Goal: Task Accomplishment & Management: Use online tool/utility

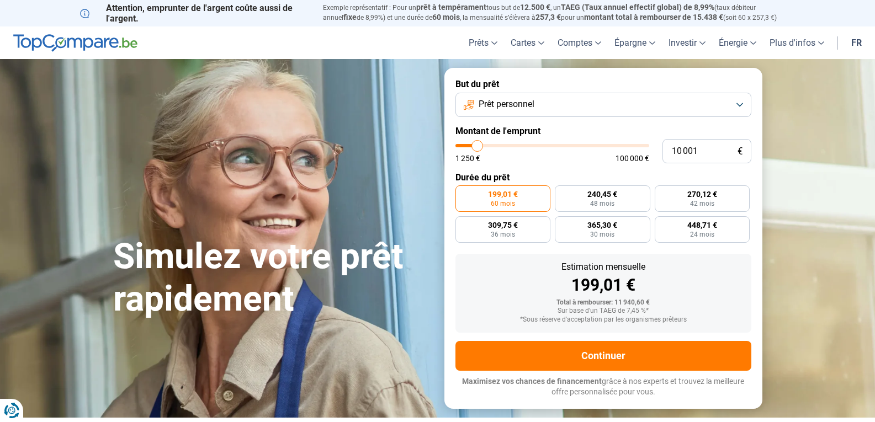
click at [515, 103] on span "Prêt personnel" at bounding box center [507, 104] width 56 height 12
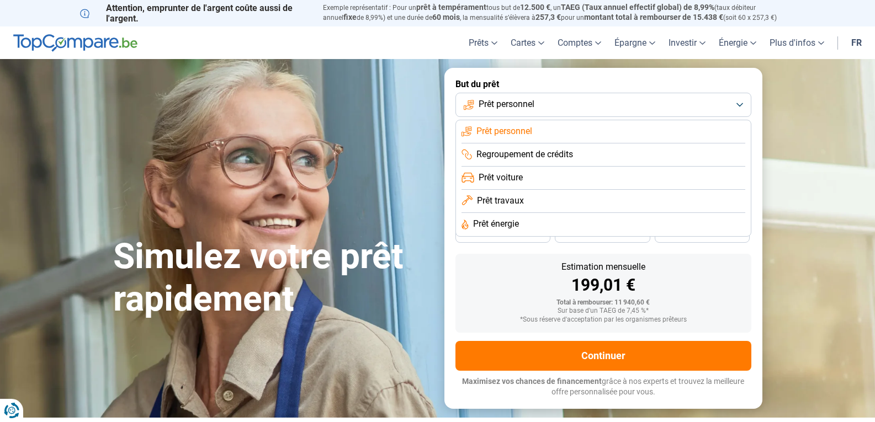
click at [511, 196] on span "Prêt travaux" at bounding box center [500, 201] width 47 height 12
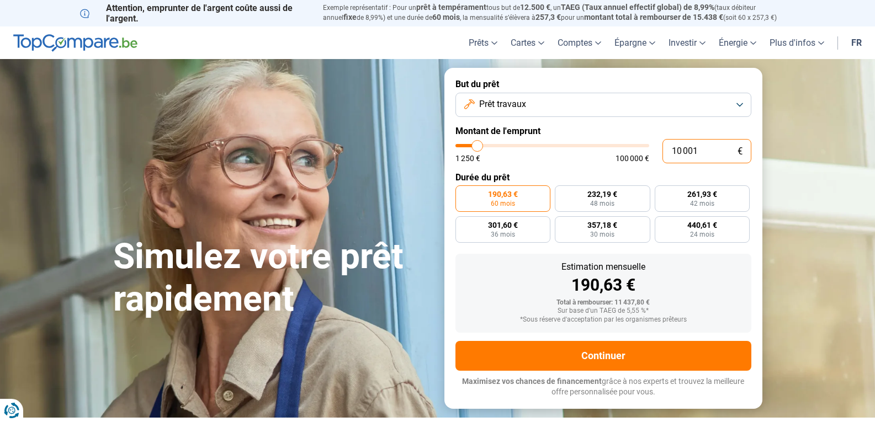
click at [671, 151] on input "10 001" at bounding box center [706, 151] width 89 height 24
type input "610 001"
type input "100000"
type input "100 000"
type input "100000"
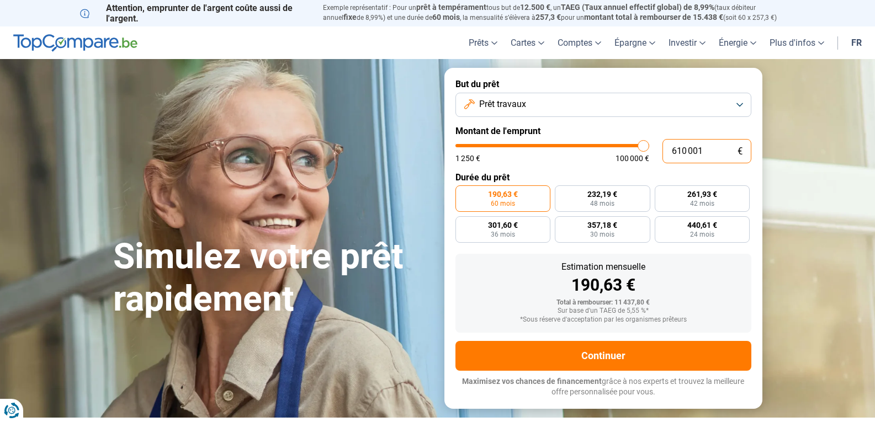
radio input "false"
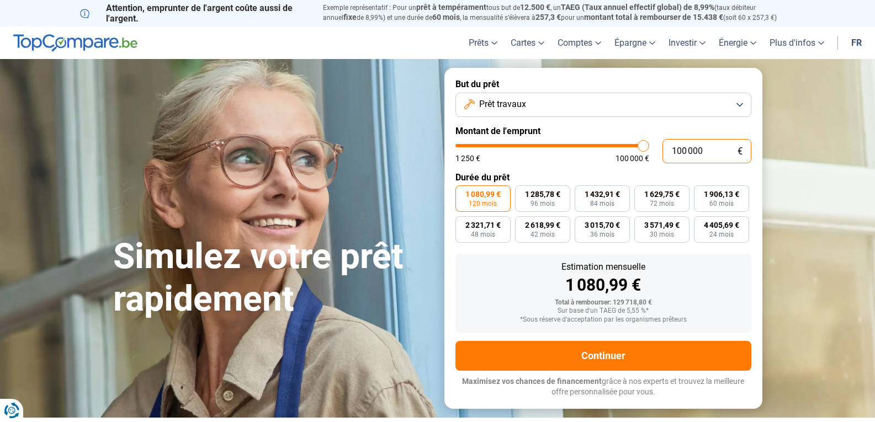
click at [687, 149] on input "100 000" at bounding box center [706, 151] width 89 height 24
type input "10 000"
type input "10000"
type input "1 000"
type input "1250"
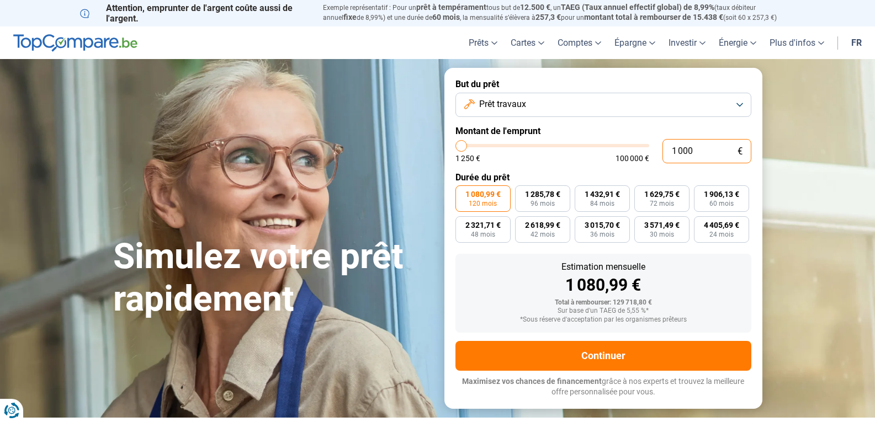
type input "0"
type input "1250"
type input "1 250"
type input "1250"
radio input "true"
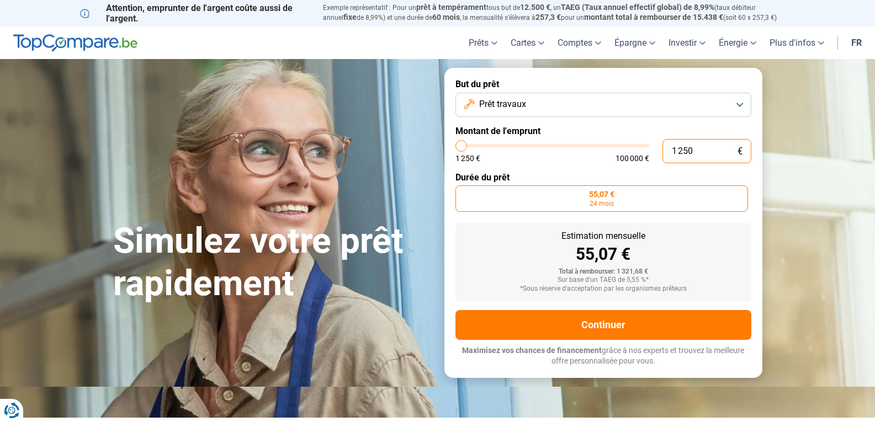
type input "12 506"
type input "12500"
radio input "false"
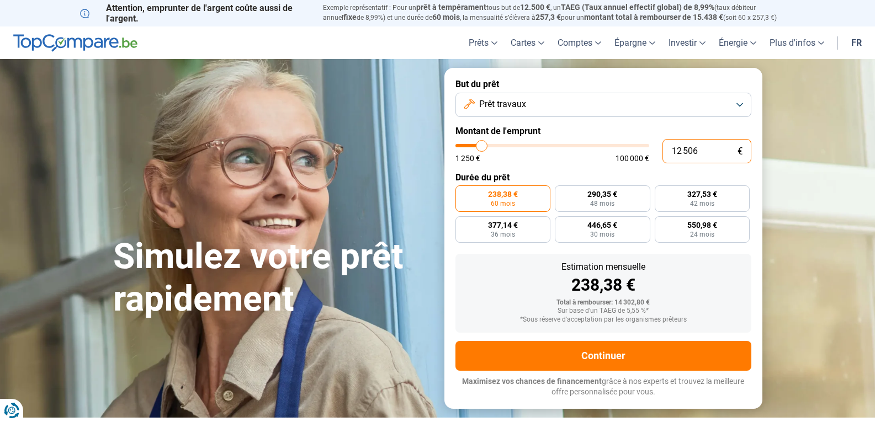
type input "1 250"
type input "1250"
type input "125"
type input "1250"
type input "12"
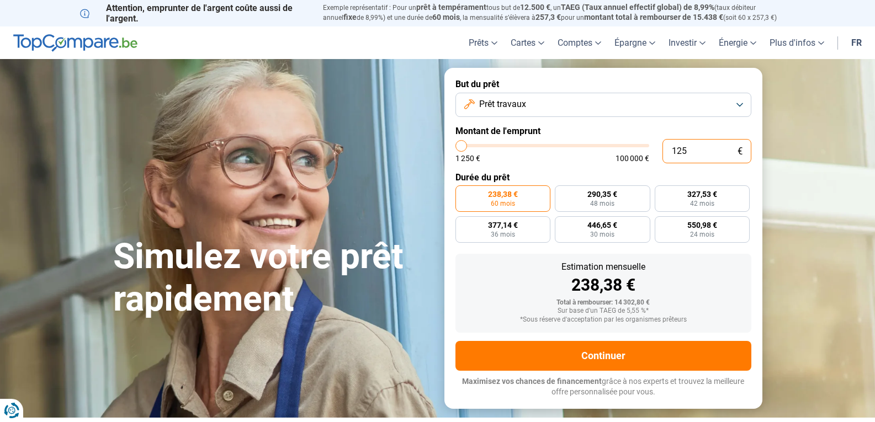
type input "1250"
type input "1"
type input "1250"
type input "0"
type input "1250"
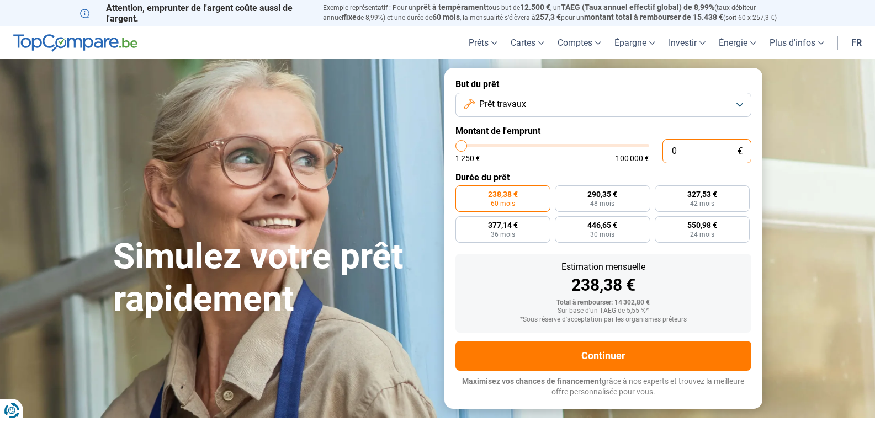
type input "1 250"
type input "1250"
radio input "true"
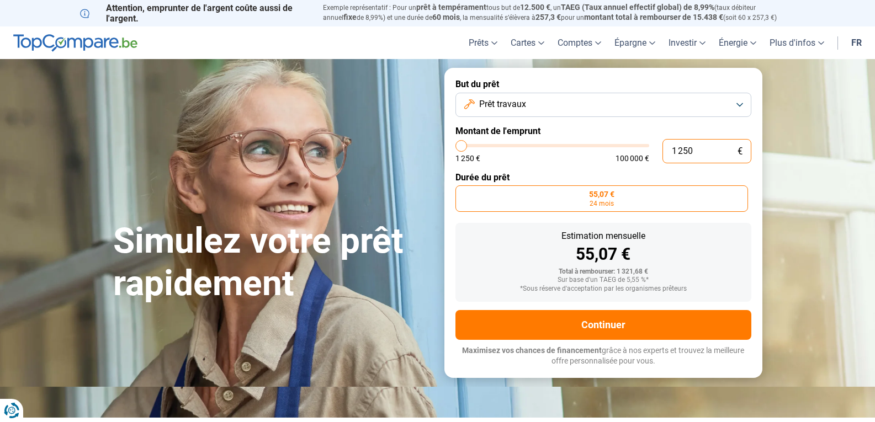
type input "125"
type input "1250"
type input "1 250"
type input "1250"
type input "125"
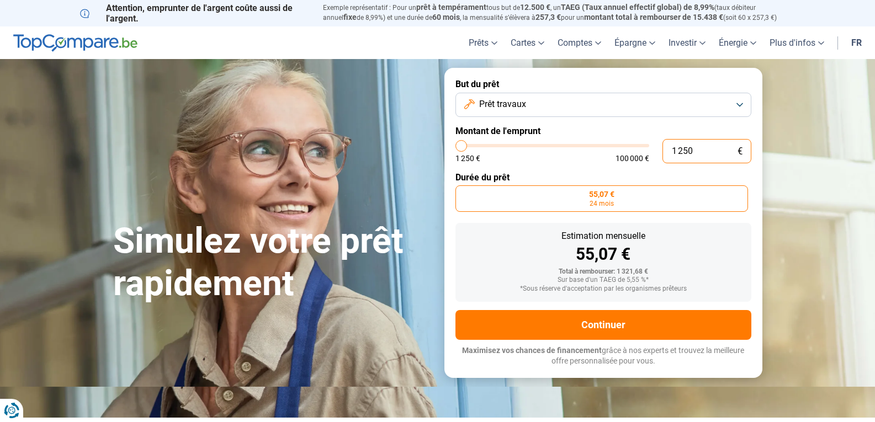
type input "1250"
type input "12"
type input "1250"
type input "1"
type input "1250"
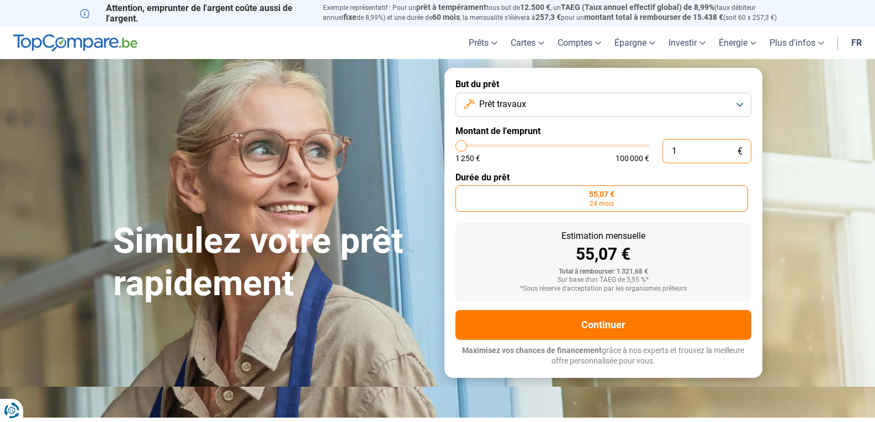
type input "0"
type input "1250"
type input "1 250"
type input "1250"
type input "12 506"
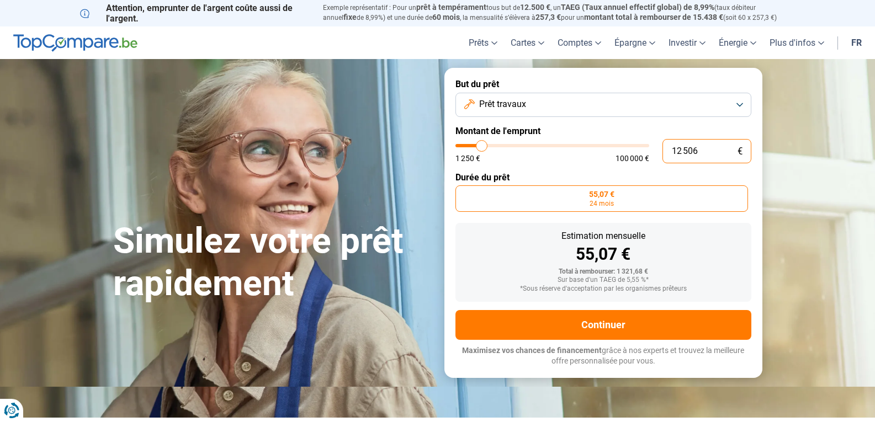
type input "12500"
radio input "false"
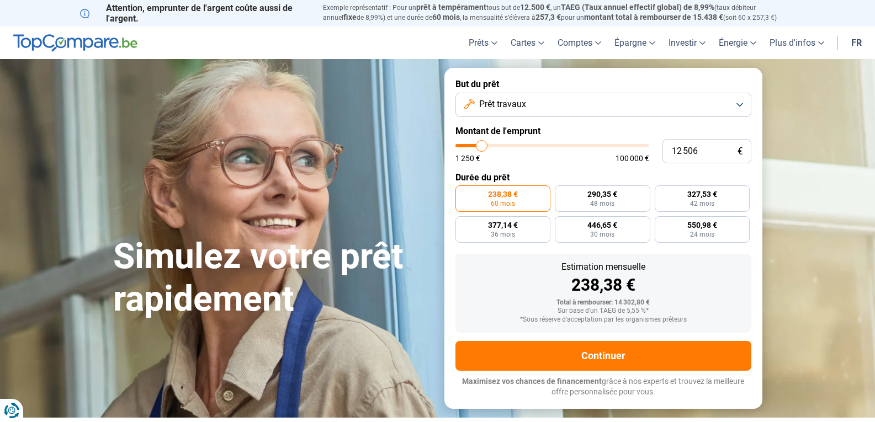
type input "15 750"
type input "15750"
type input "16 000"
type input "16000"
type input "16 500"
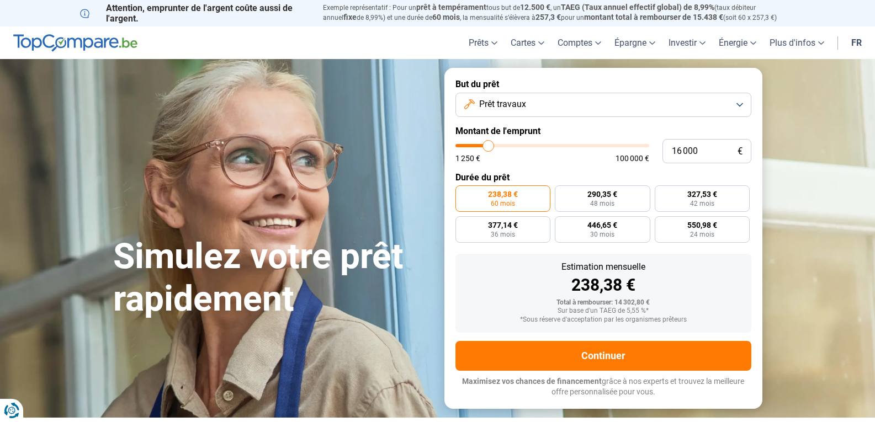
type input "16500"
type input "17 000"
type input "17000"
type input "17 250"
type input "17250"
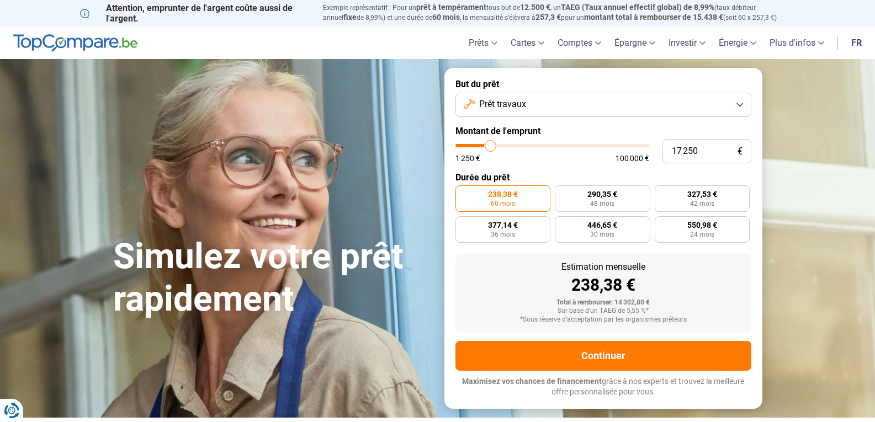
type input "17 500"
type input "17500"
type input "17 750"
type input "17750"
type input "18 000"
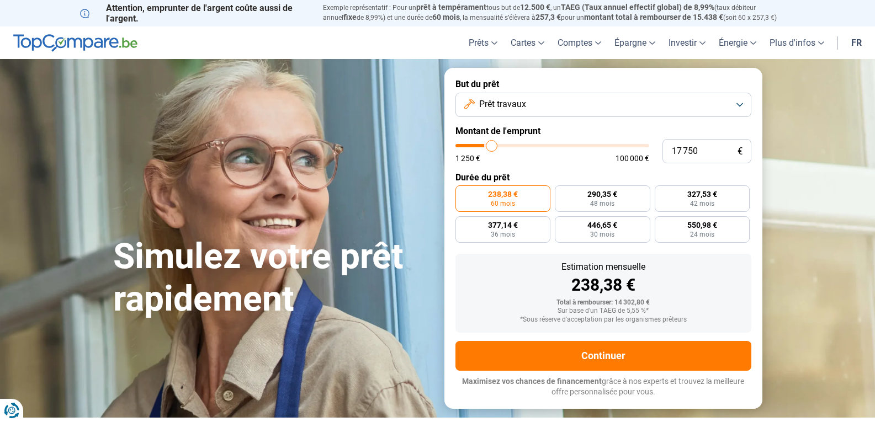
type input "18000"
type input "18 750"
type input "18750"
type input "19 000"
type input "19000"
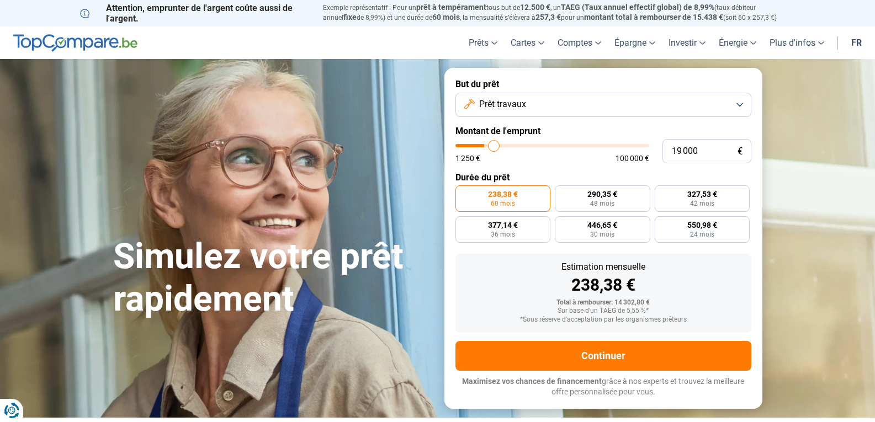
type input "19 750"
type input "19750"
type input "20 250"
type input "20250"
type input "22 250"
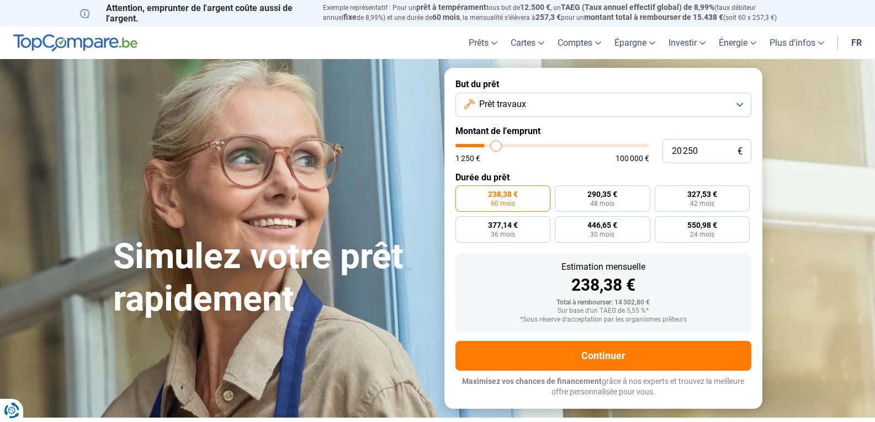
type input "22250"
type input "23 500"
type input "23500"
type input "24 750"
type input "24750"
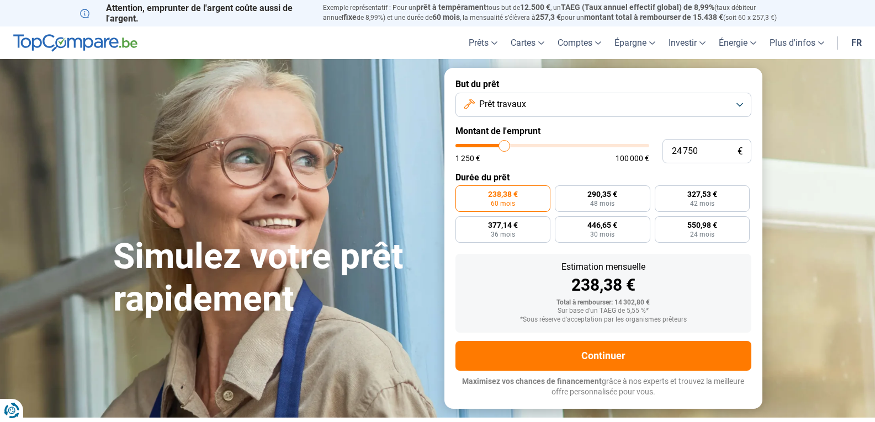
type input "26 000"
type input "26000"
type input "26 500"
type input "26500"
type input "26 750"
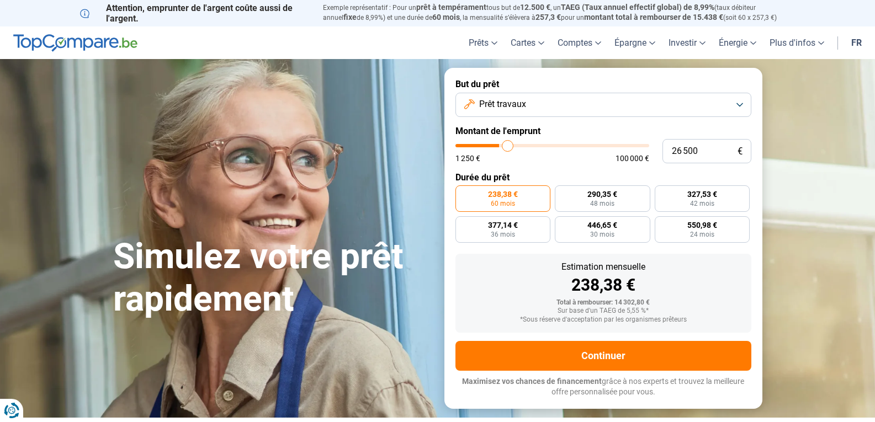
type input "26750"
type input "27 250"
type input "27250"
type input "27 500"
type input "27500"
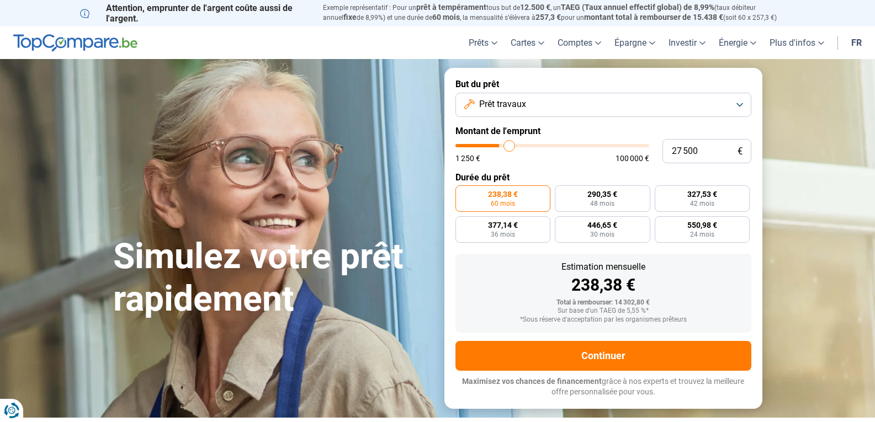
type input "27 750"
type input "27750"
type input "28 000"
type input "28000"
type input "28 250"
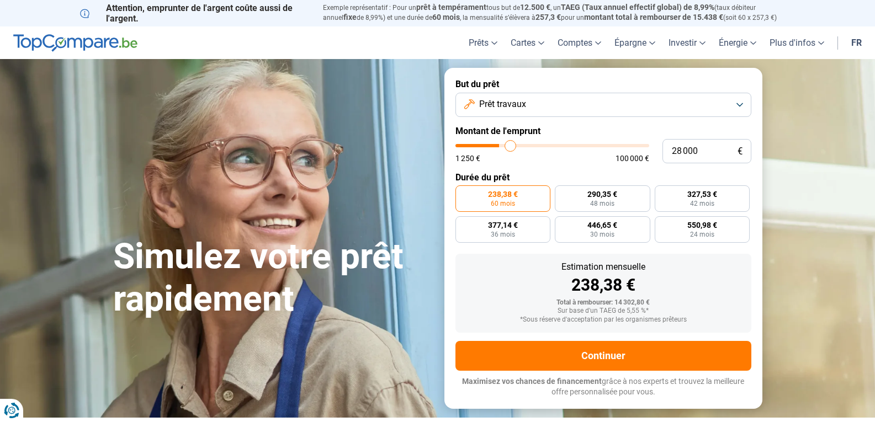
type input "28250"
type input "28 750"
type input "28750"
type input "29 000"
drag, startPoint x: 487, startPoint y: 145, endPoint x: 512, endPoint y: 150, distance: 25.9
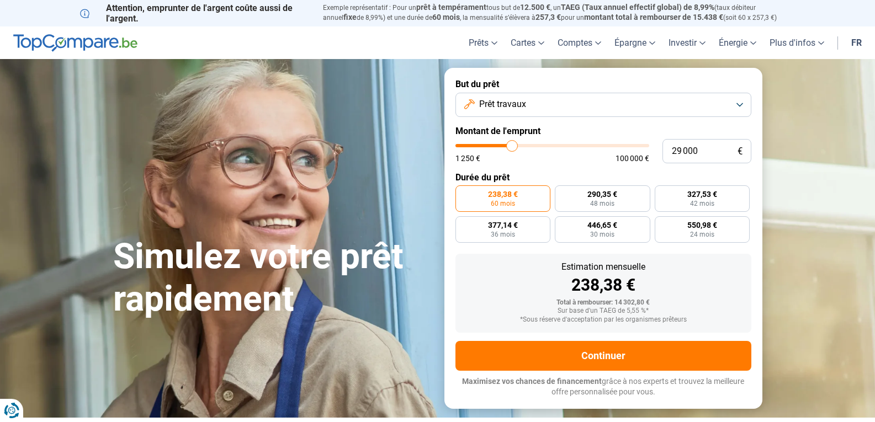
type input "29000"
click at [512, 147] on input "range" at bounding box center [552, 145] width 194 height 3
radio input "false"
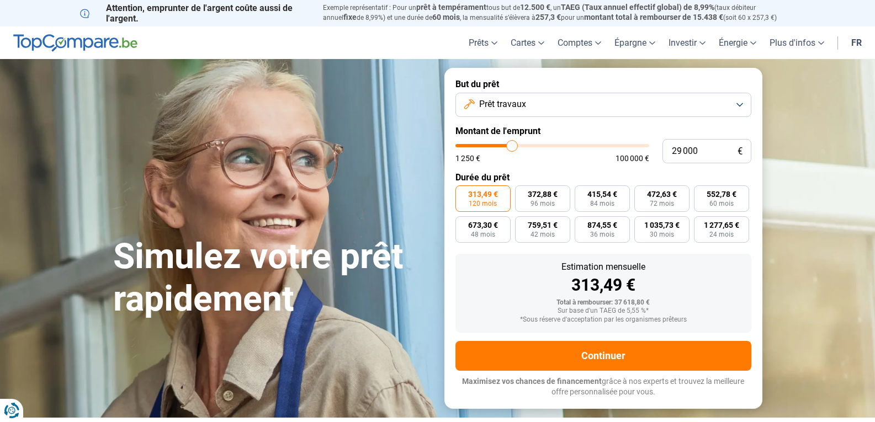
type input "28 750"
type input "28750"
type input "28 250"
type input "28250"
click at [511, 147] on input "range" at bounding box center [552, 145] width 194 height 3
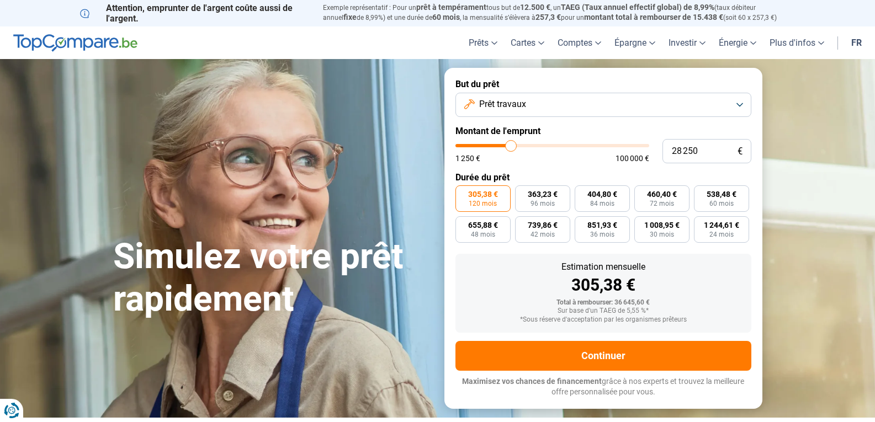
type input "29 000"
type input "29000"
type input "27 500"
type input "27500"
type input "26 250"
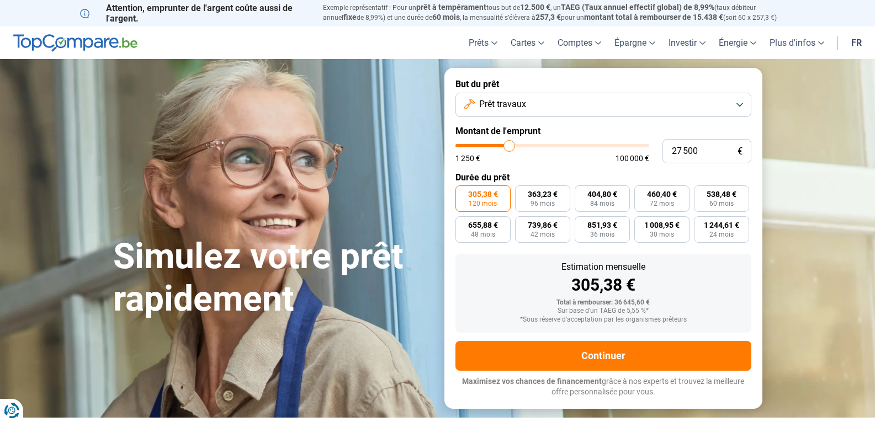
type input "26250"
type input "25 750"
type input "25750"
type input "25 250"
type input "25250"
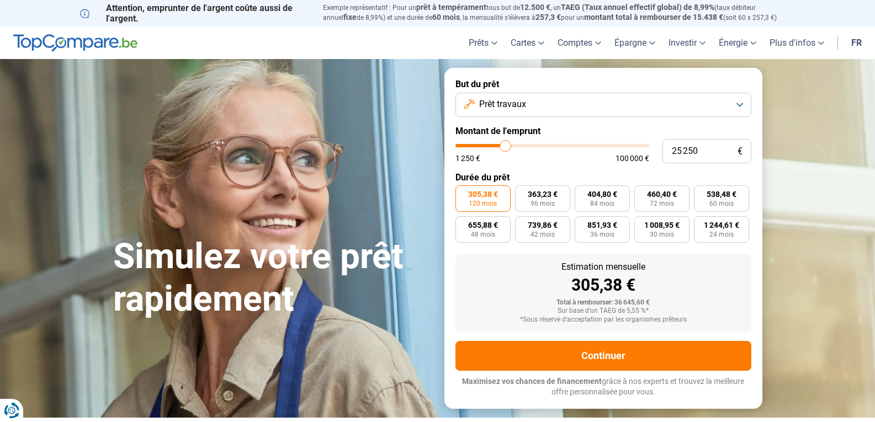
type input "24 750"
type input "24750"
type input "24 500"
type input "24500"
type input "24 250"
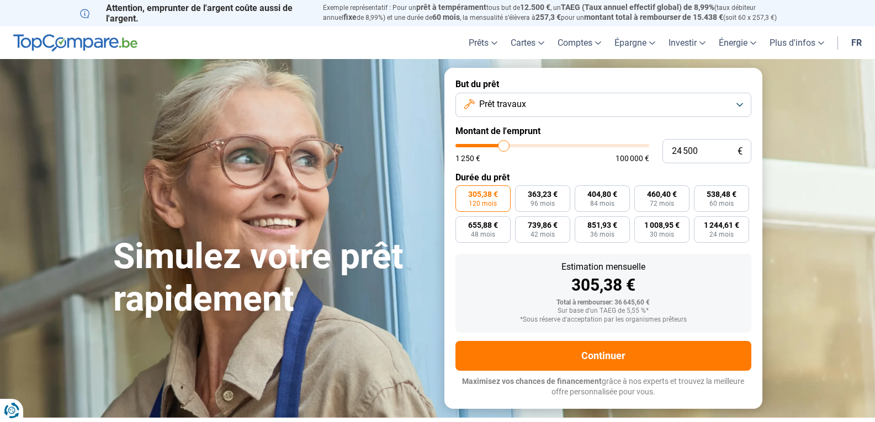
type input "24250"
type input "23 750"
type input "23750"
type input "23 500"
type input "23500"
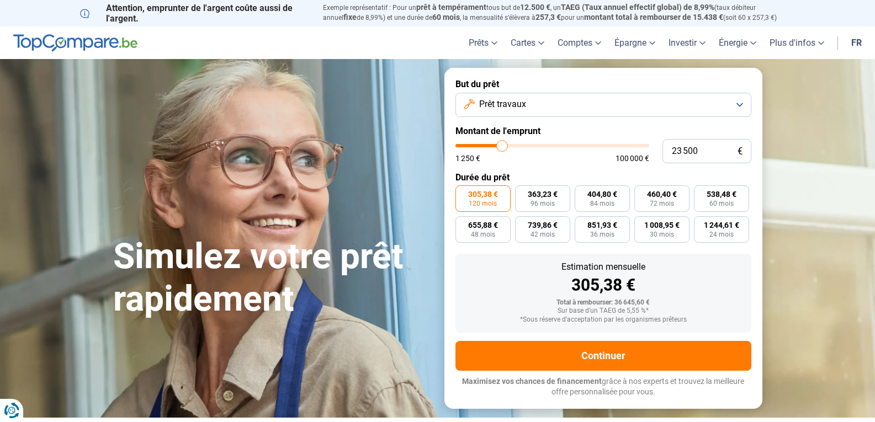
type input "23 250"
type input "23250"
type input "23 000"
type input "23000"
type input "22 750"
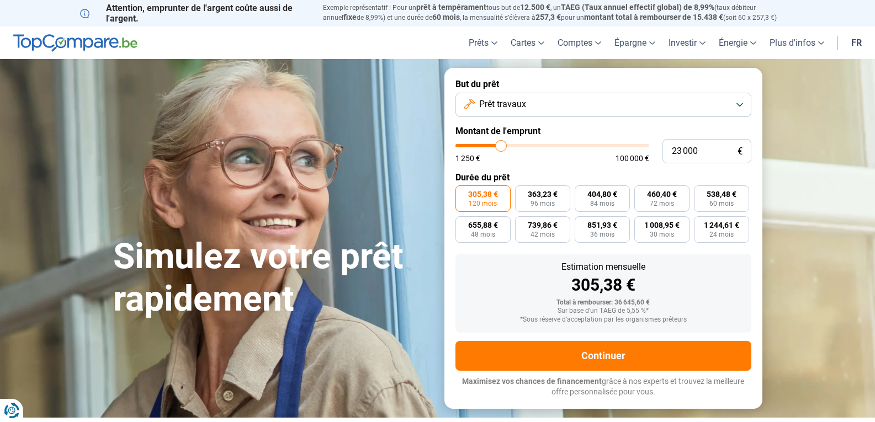
type input "22750"
type input "22 250"
type input "22250"
type input "22 000"
type input "22000"
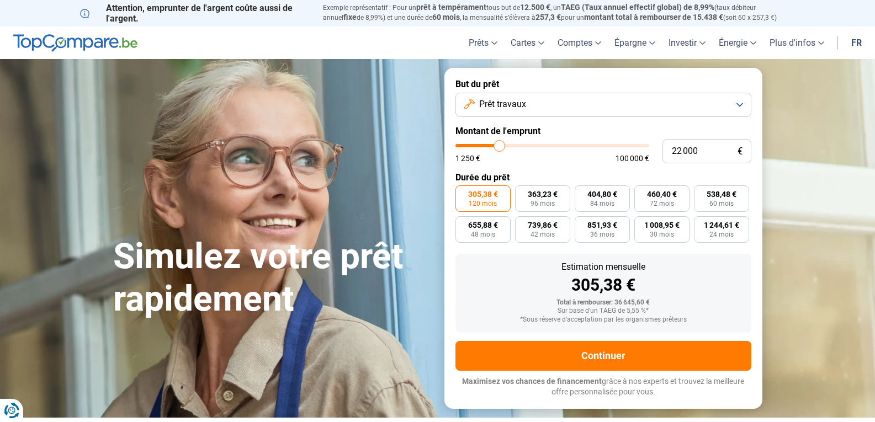
type input "21 750"
type input "21750"
type input "21 250"
type input "21250"
type input "20 750"
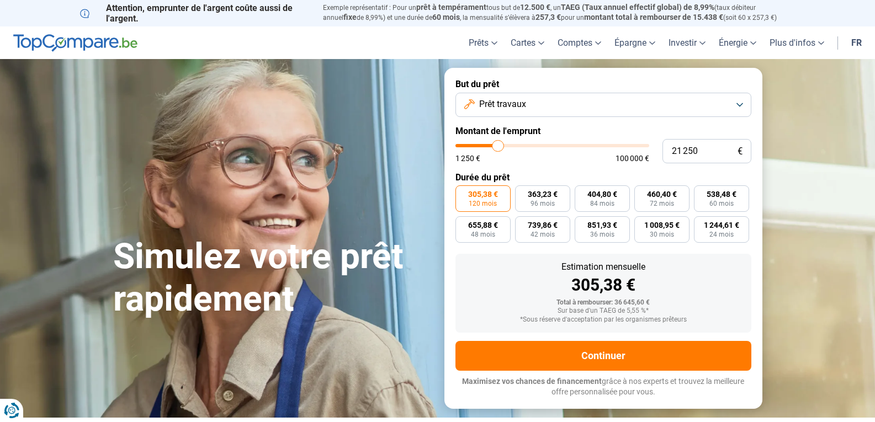
type input "20750"
type input "20 500"
drag, startPoint x: 513, startPoint y: 147, endPoint x: 497, endPoint y: 147, distance: 16.6
type input "20500"
click at [497, 147] on input "range" at bounding box center [552, 145] width 194 height 3
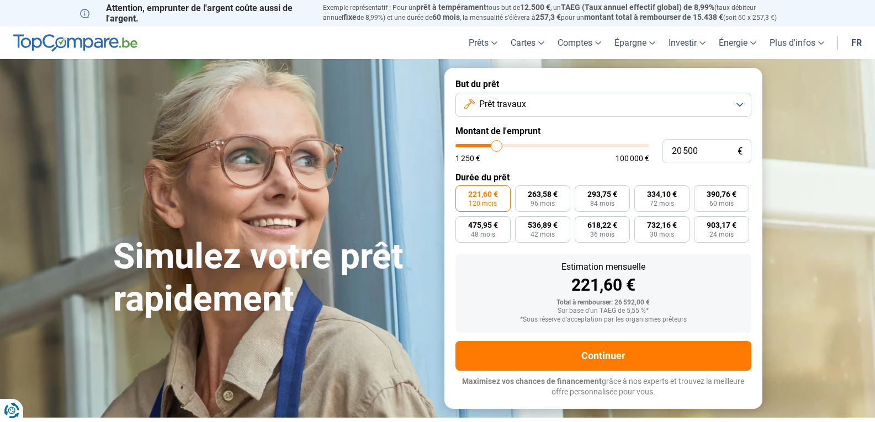
type input "17 750"
type input "17750"
type input "12 750"
type input "12750"
type input "8 250"
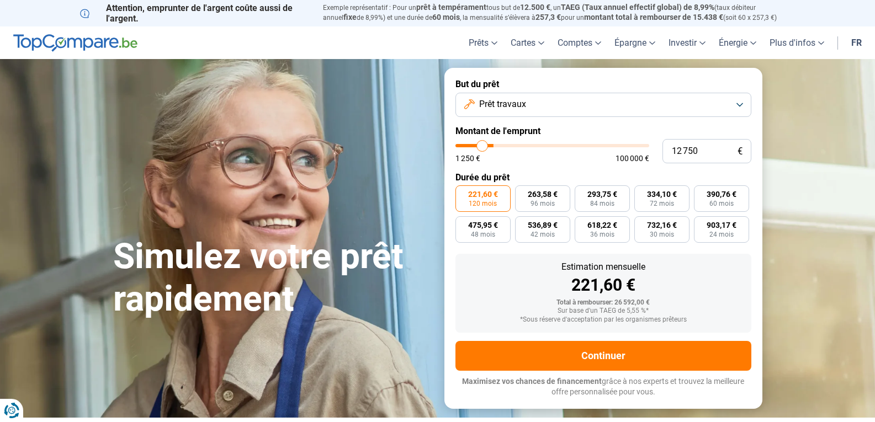
type input "8250"
type input "7 000"
type input "7000"
type input "6 000"
type input "6000"
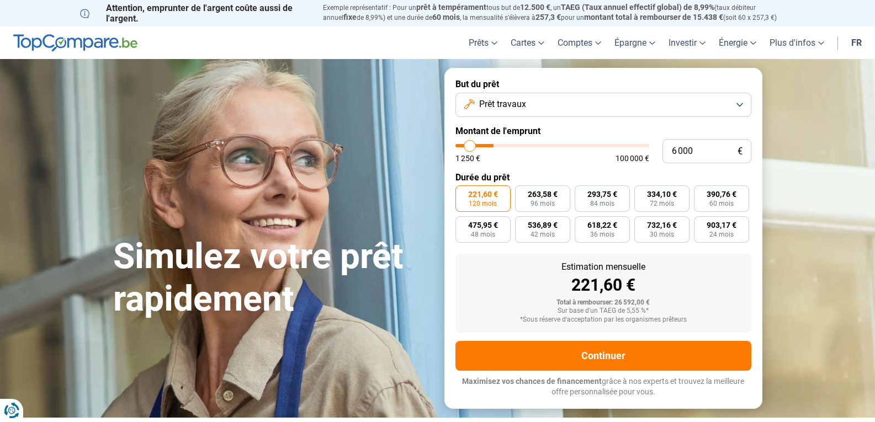
type input "5 750"
type input "5750"
type input "5 500"
type input "5500"
type input "5 250"
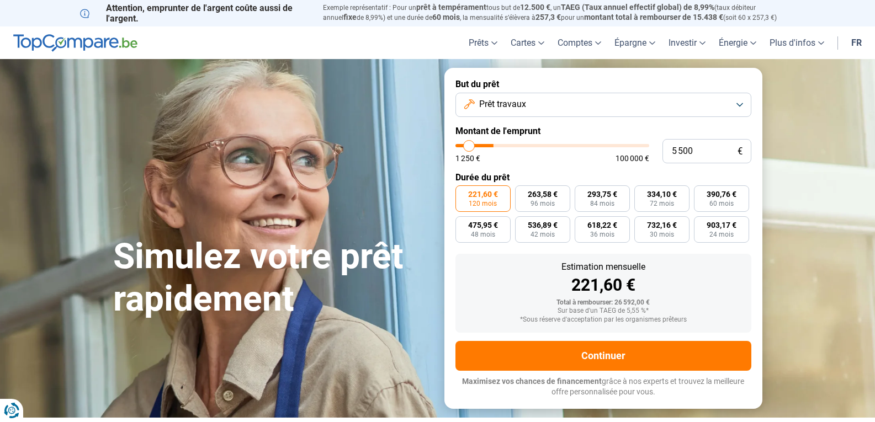
type input "5250"
type input "4 500"
type input "4500"
type input "4 250"
type input "4250"
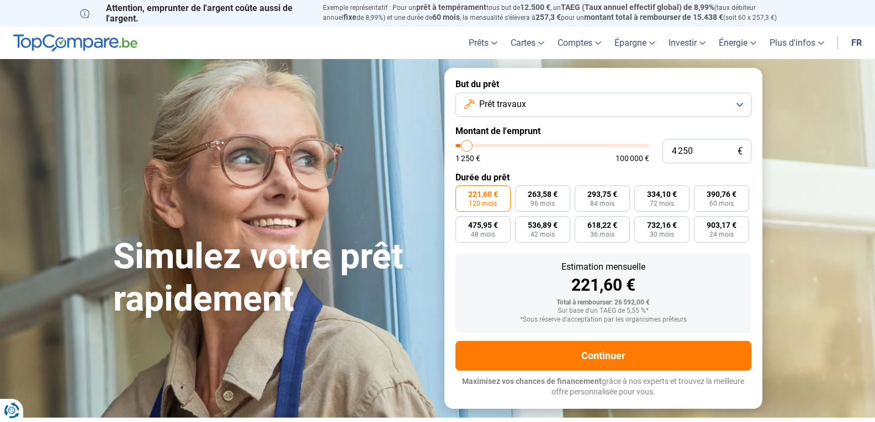
type input "3 750"
type input "3750"
type input "2 500"
type input "2500"
type input "1 500"
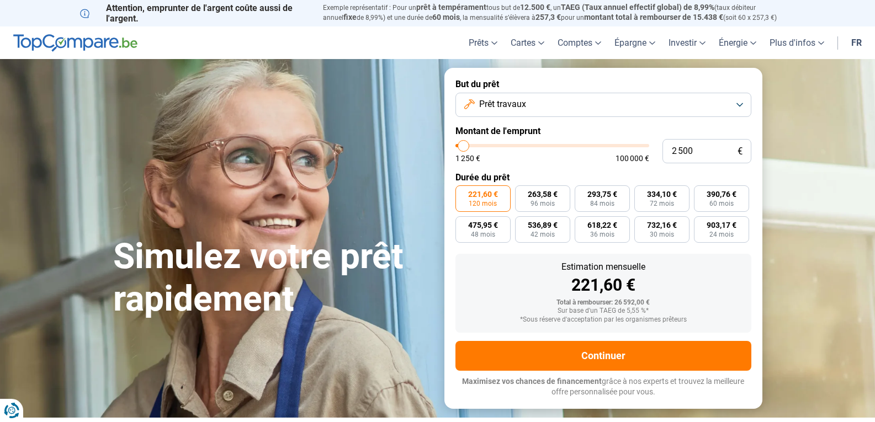
type input "1500"
type input "1 250"
type input "1250"
type input "1 500"
type input "1500"
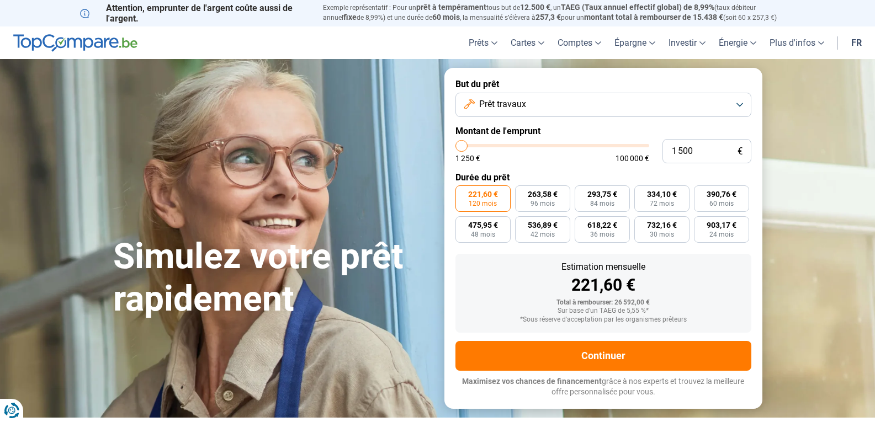
type input "2 250"
type input "2250"
type input "2 500"
type input "2500"
type input "2 750"
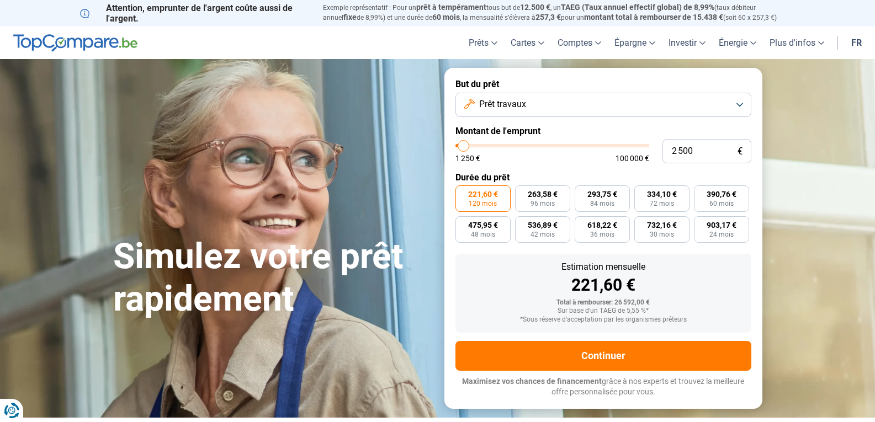
type input "2750"
type input "3 500"
type input "3500"
type input "3 750"
type input "3750"
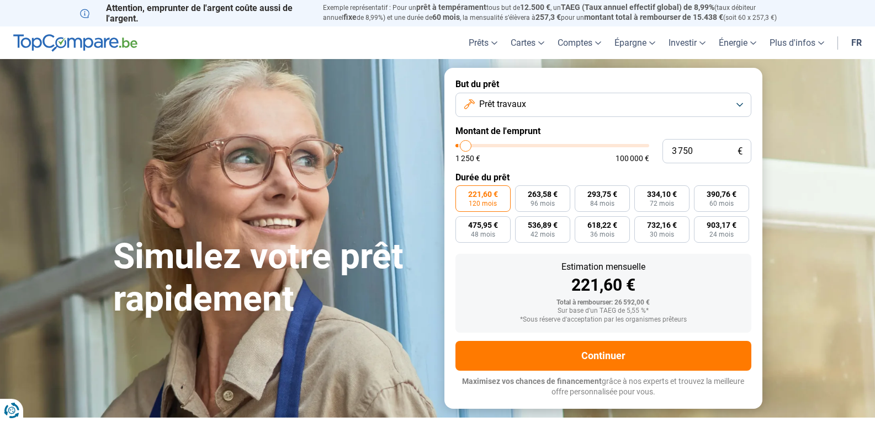
type input "4 000"
type input "4000"
type input "4 250"
type input "4250"
type input "4 000"
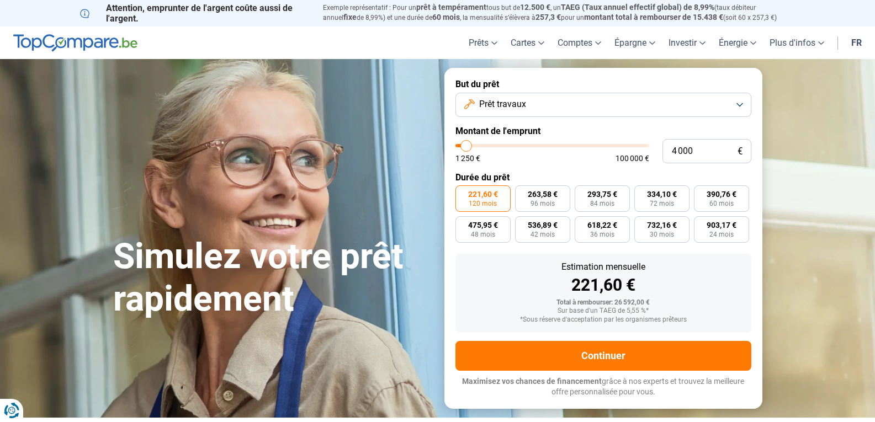
drag, startPoint x: 495, startPoint y: 146, endPoint x: 467, endPoint y: 147, distance: 28.7
type input "4000"
click at [467, 147] on input "range" at bounding box center [552, 145] width 194 height 3
radio input "true"
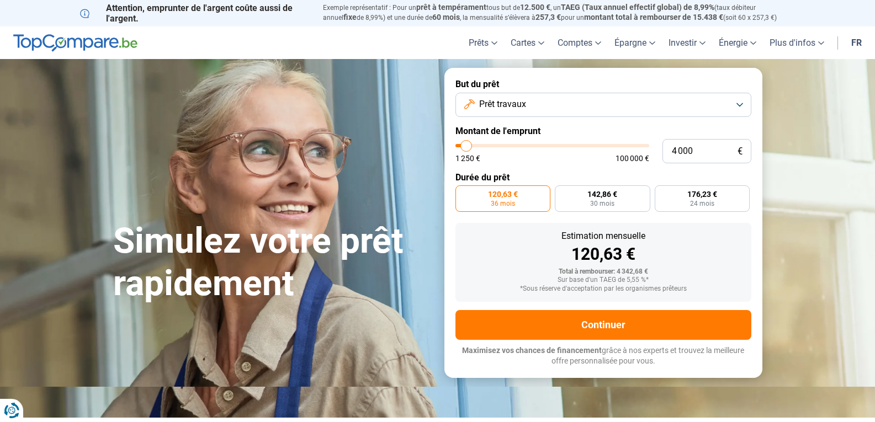
type input "4 250"
type input "4250"
type input "4 500"
type input "4500"
type input "5 000"
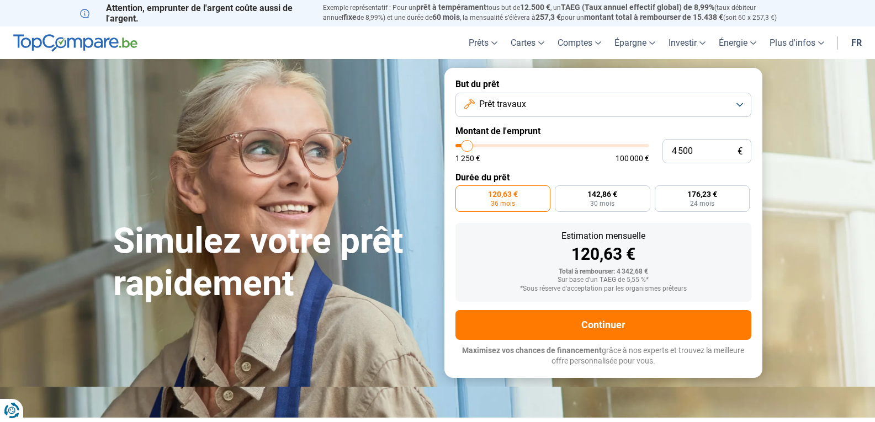
type input "5000"
type input "5 250"
type input "5250"
type input "5 500"
type input "5500"
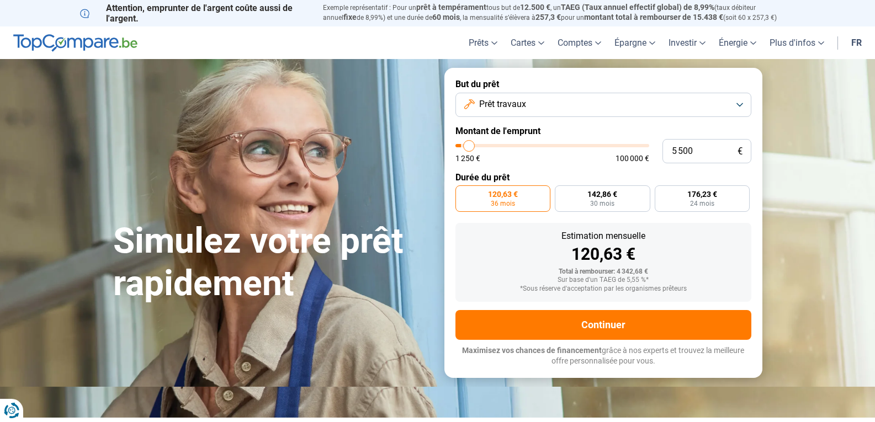
type input "6 000"
type input "6000"
type input "6 500"
click at [472, 147] on input "range" at bounding box center [552, 145] width 194 height 3
click at [468, 147] on input "range" at bounding box center [552, 145] width 194 height 3
